Goal: Information Seeking & Learning: Understand process/instructions

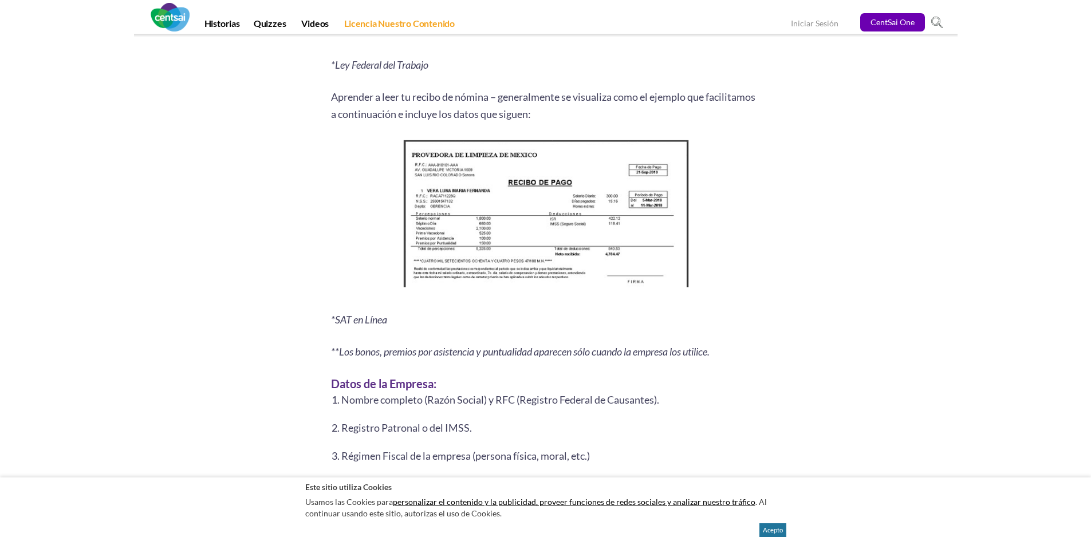
scroll to position [1432, 0]
click at [475, 205] on img at bounding box center [546, 216] width 294 height 160
click at [496, 244] on img at bounding box center [546, 216] width 294 height 160
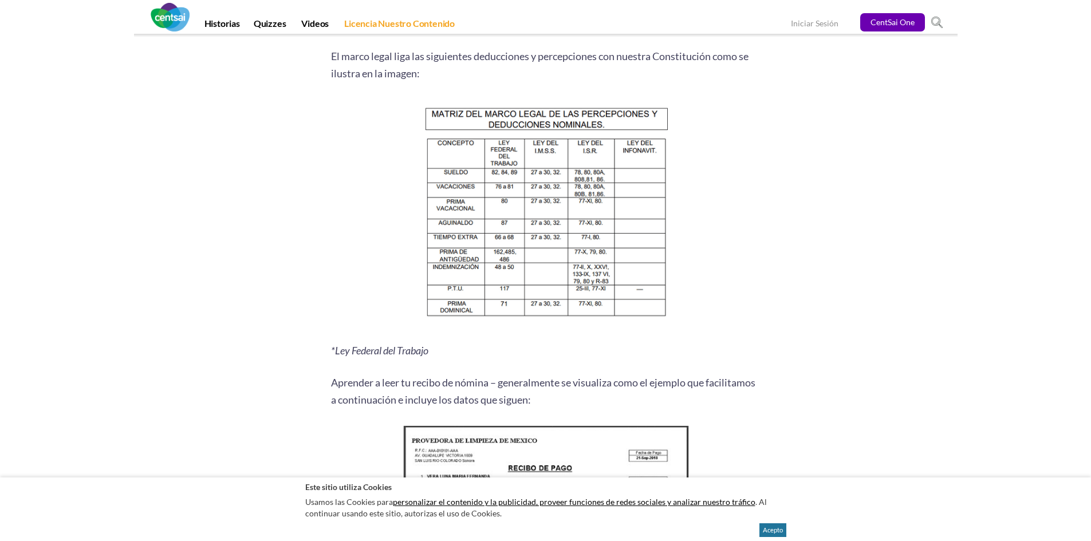
scroll to position [1489, 0]
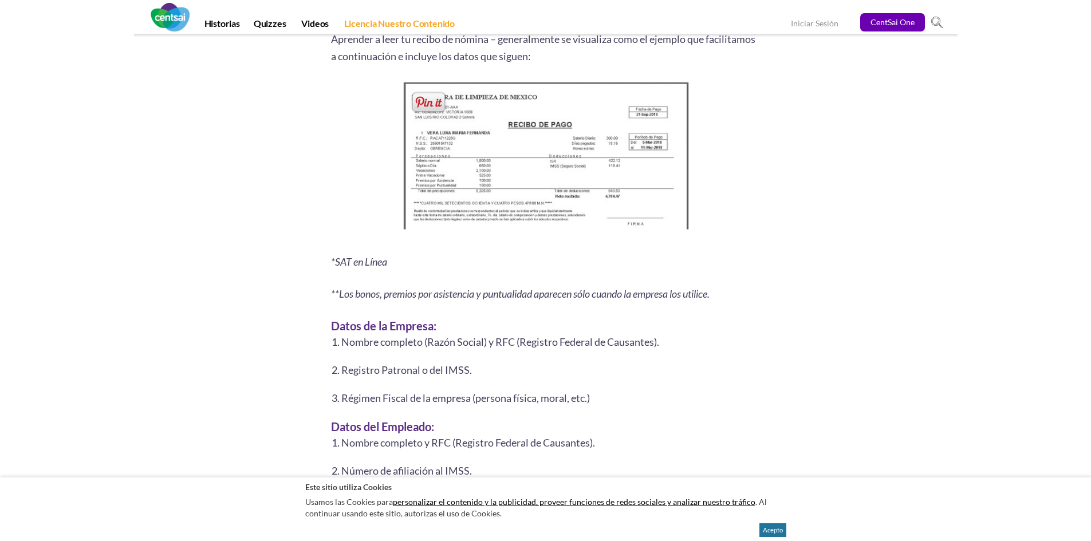
click at [512, 188] on img at bounding box center [546, 159] width 294 height 160
click at [422, 101] on span at bounding box center [428, 102] width 37 height 23
